Goal: Transaction & Acquisition: Purchase product/service

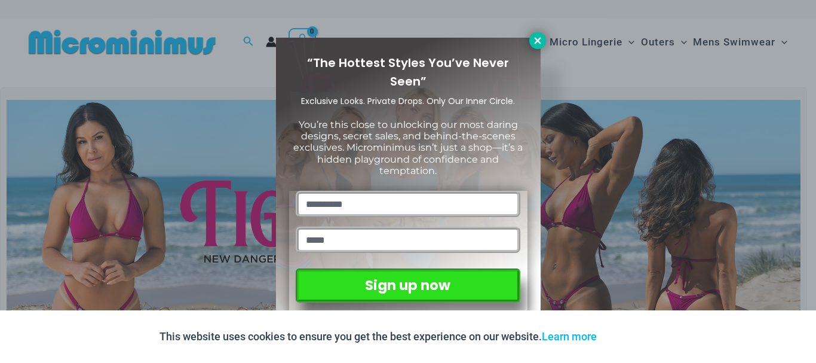
click at [536, 36] on icon at bounding box center [538, 40] width 11 height 11
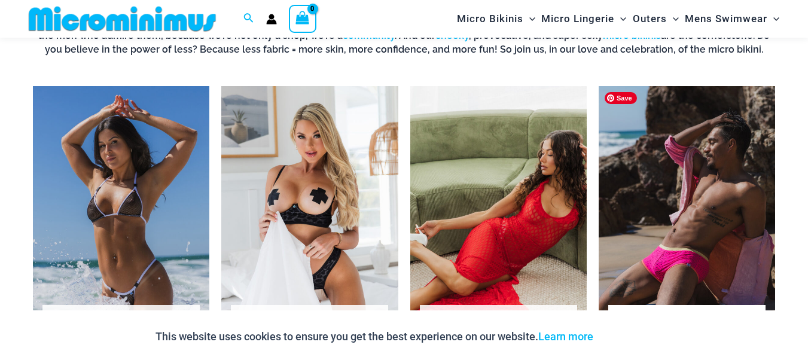
scroll to position [886, 0]
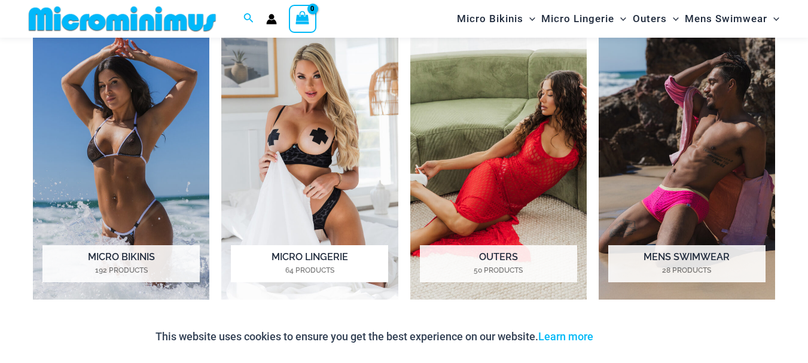
click at [301, 256] on h2 "Micro Lingerie 64 Products" at bounding box center [309, 263] width 157 height 37
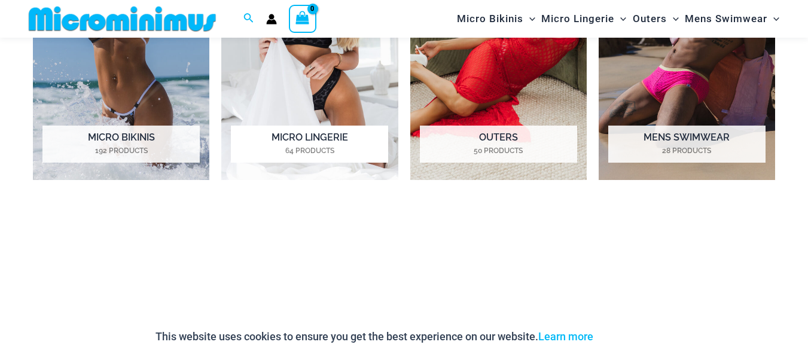
scroll to position [947, 0]
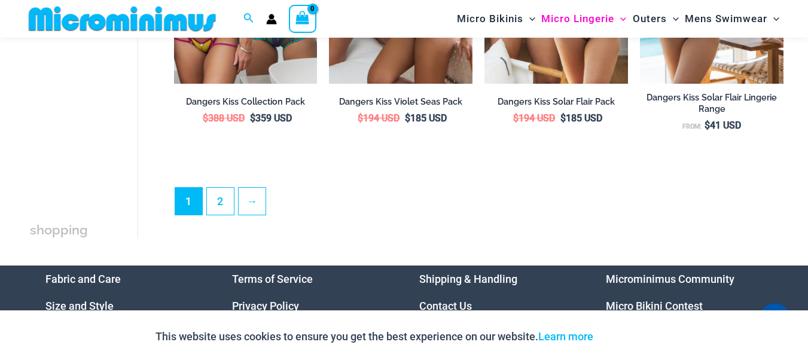
scroll to position [2745, 0]
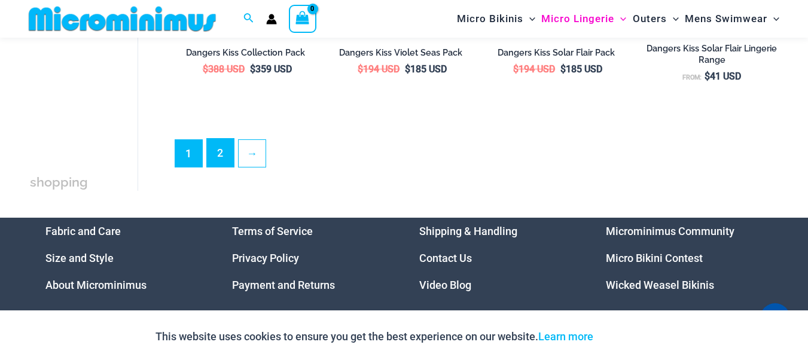
click at [218, 166] on link "2" at bounding box center [220, 153] width 27 height 28
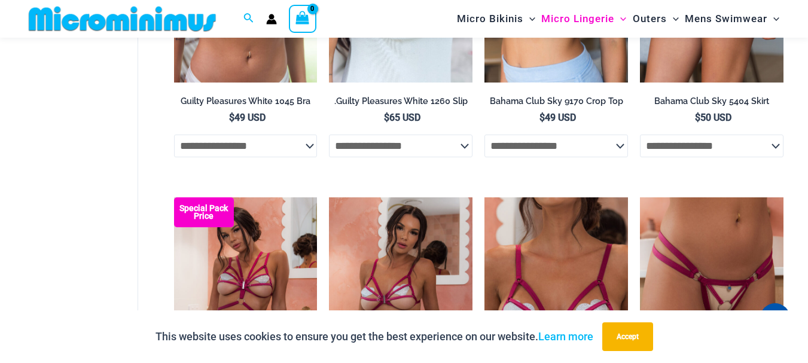
scroll to position [1614, 0]
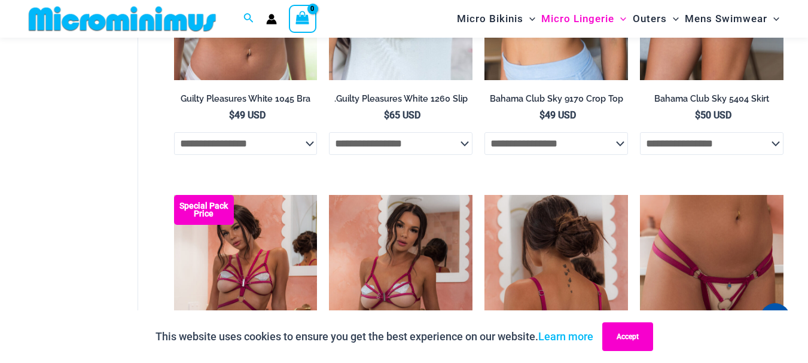
drag, startPoint x: 615, startPoint y: 331, endPoint x: 620, endPoint y: 323, distance: 9.1
click at [616, 331] on button "Accept" at bounding box center [627, 336] width 51 height 29
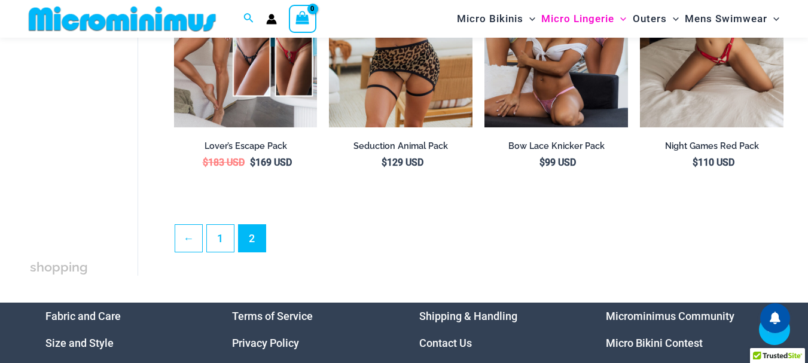
scroll to position [2570, 0]
